Goal: Check status: Check status

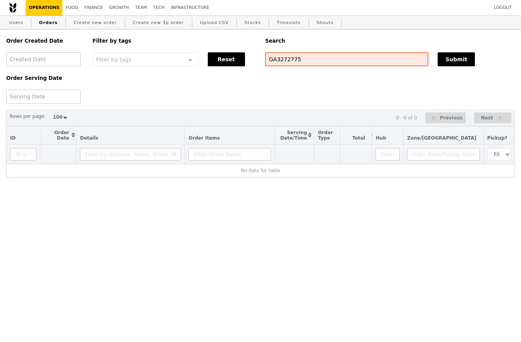
select select "100"
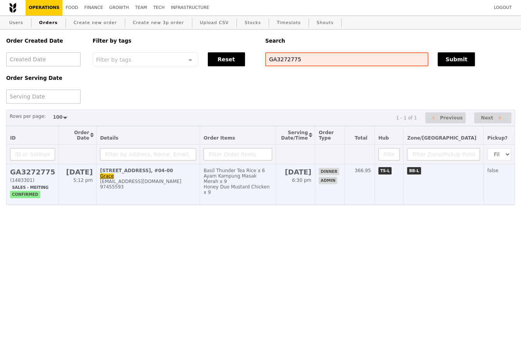
click at [200, 175] on td "1 Jurong East Street 21, #04-00 Grace gracechoy_63@hotmail.com 97455593" at bounding box center [149, 184] width 104 height 40
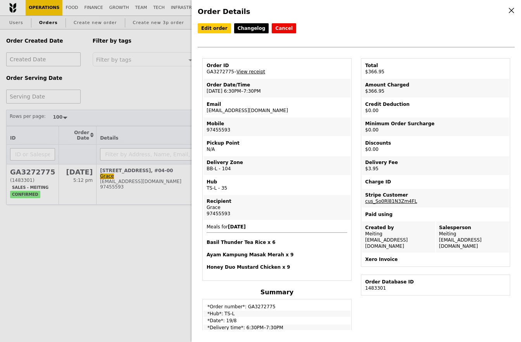
drag, startPoint x: 204, startPoint y: 108, endPoint x: 275, endPoint y: 108, distance: 71.4
click at [275, 108] on td "Email gracechoy_63@hotmail.com" at bounding box center [277, 107] width 147 height 19
copy td "gracechoy_63@hotmail.com"
click at [79, 90] on div "Order Details Edit order Changelog Cancel Order ID GA3272775 – View receipt Ord…" at bounding box center [260, 171] width 521 height 342
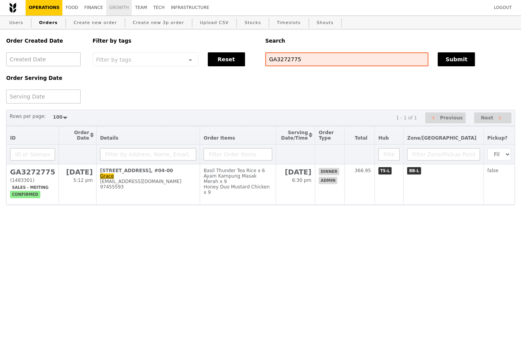
click at [122, 2] on link "Growth" at bounding box center [119, 8] width 26 height 16
select select "100"
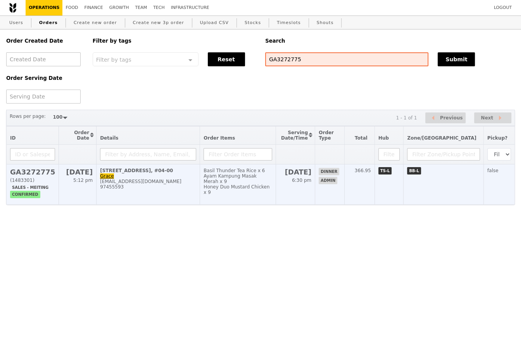
click at [250, 194] on td "Basil Thunder Tea Rice x 6 Ayam Kampung Masak Merah x 9 Honey Duo Mustard Chick…" at bounding box center [238, 184] width 76 height 40
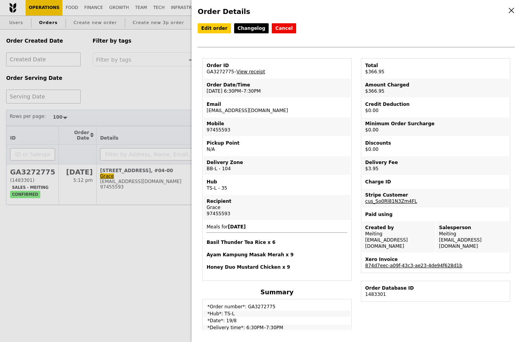
click at [410, 263] on link "874d7eec-a09f-43c3-ae23-4de94f628d1b" at bounding box center [413, 265] width 97 height 5
click at [313, 130] on td "Mobile 97455593" at bounding box center [277, 127] width 147 height 19
click at [396, 256] on div "Xero Invoice" at bounding box center [435, 259] width 141 height 6
click at [394, 261] on td "Xero Invoice 874d7eec-a09f-43c3-ae23-4de94f628d1b" at bounding box center [435, 262] width 147 height 19
click at [406, 263] on link "874d7eec-a09f-43c3-ae23-4de94f628d1b" at bounding box center [413, 265] width 97 height 5
